Goal: Navigation & Orientation: Find specific page/section

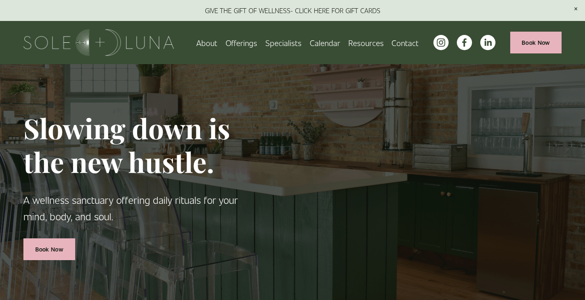
click at [215, 42] on link "About" at bounding box center [206, 42] width 21 height 14
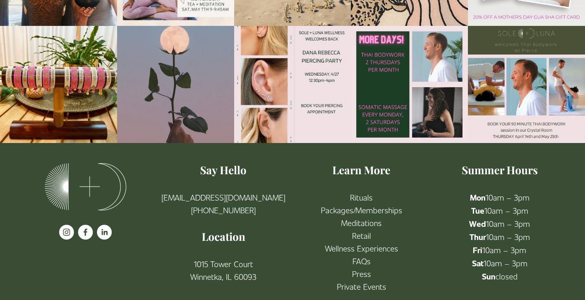
scroll to position [1389, 0]
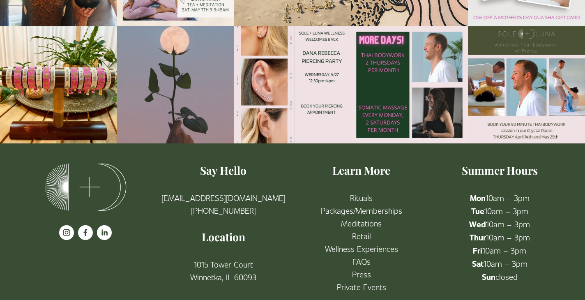
click at [351, 204] on link "Packages/Memberships" at bounding box center [361, 210] width 81 height 13
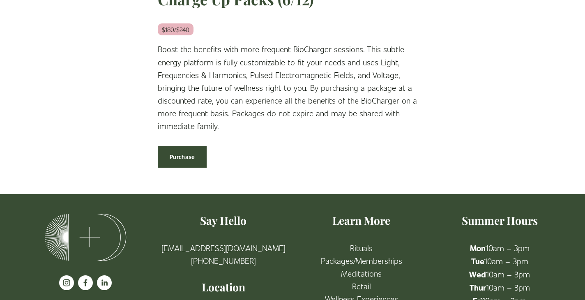
scroll to position [1320, 0]
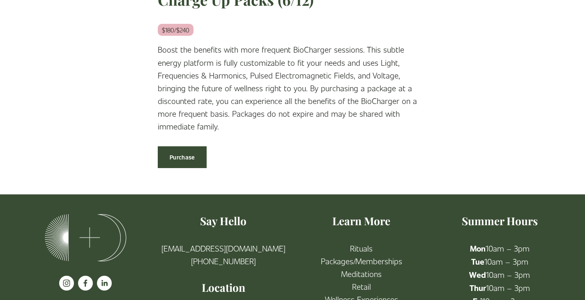
click at [371, 293] on link "Wellness Experiences" at bounding box center [361, 299] width 73 height 13
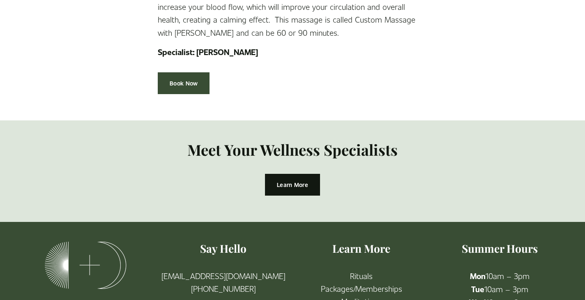
scroll to position [1787, 0]
